Goal: Navigation & Orientation: Find specific page/section

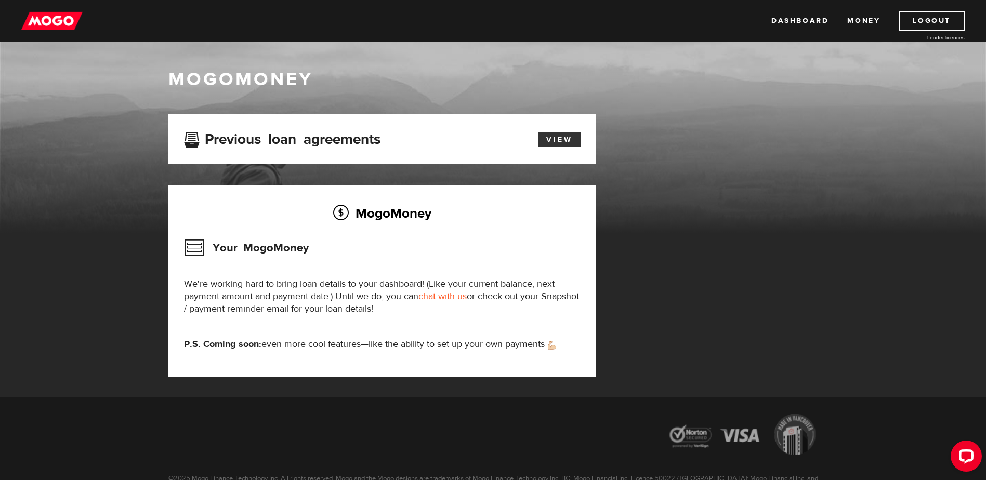
click at [548, 140] on link "View" at bounding box center [560, 140] width 42 height 15
click at [785, 21] on link "Dashboard" at bounding box center [800, 21] width 57 height 20
click at [785, 20] on link "Dashboard" at bounding box center [800, 21] width 57 height 20
